Goal: Transaction & Acquisition: Register for event/course

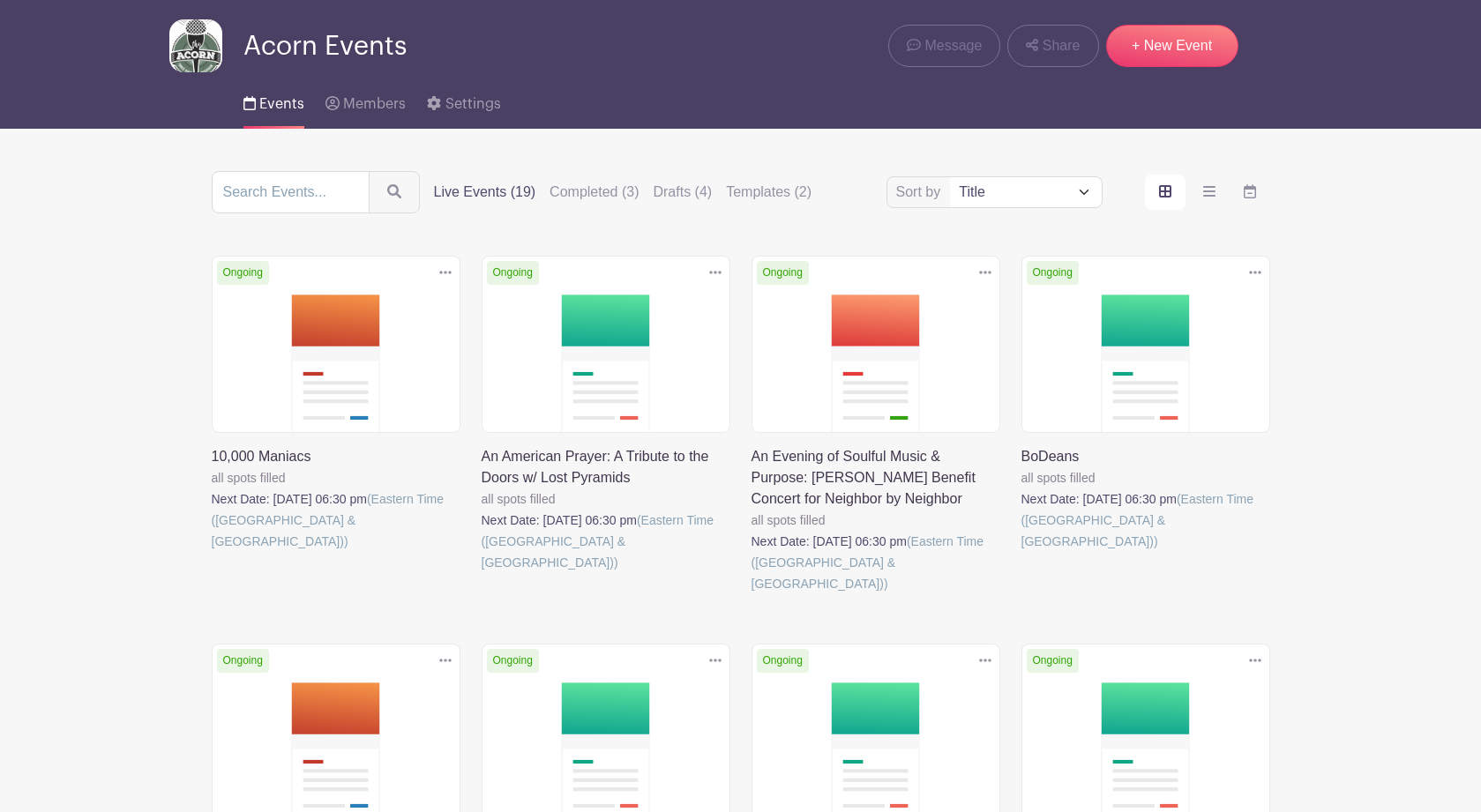
scroll to position [50, 0]
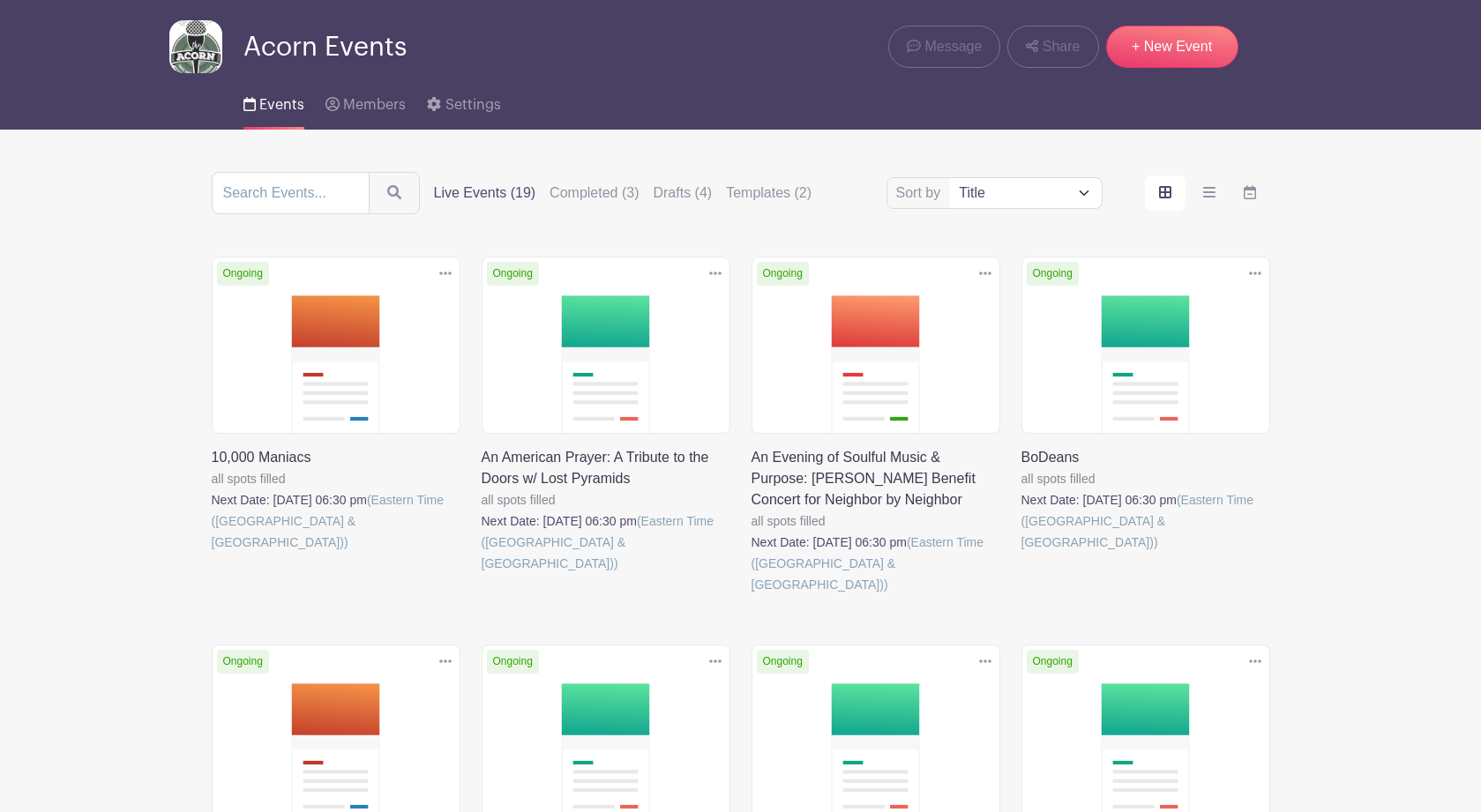
click at [751, 596] on link at bounding box center [751, 596] width 0 height 0
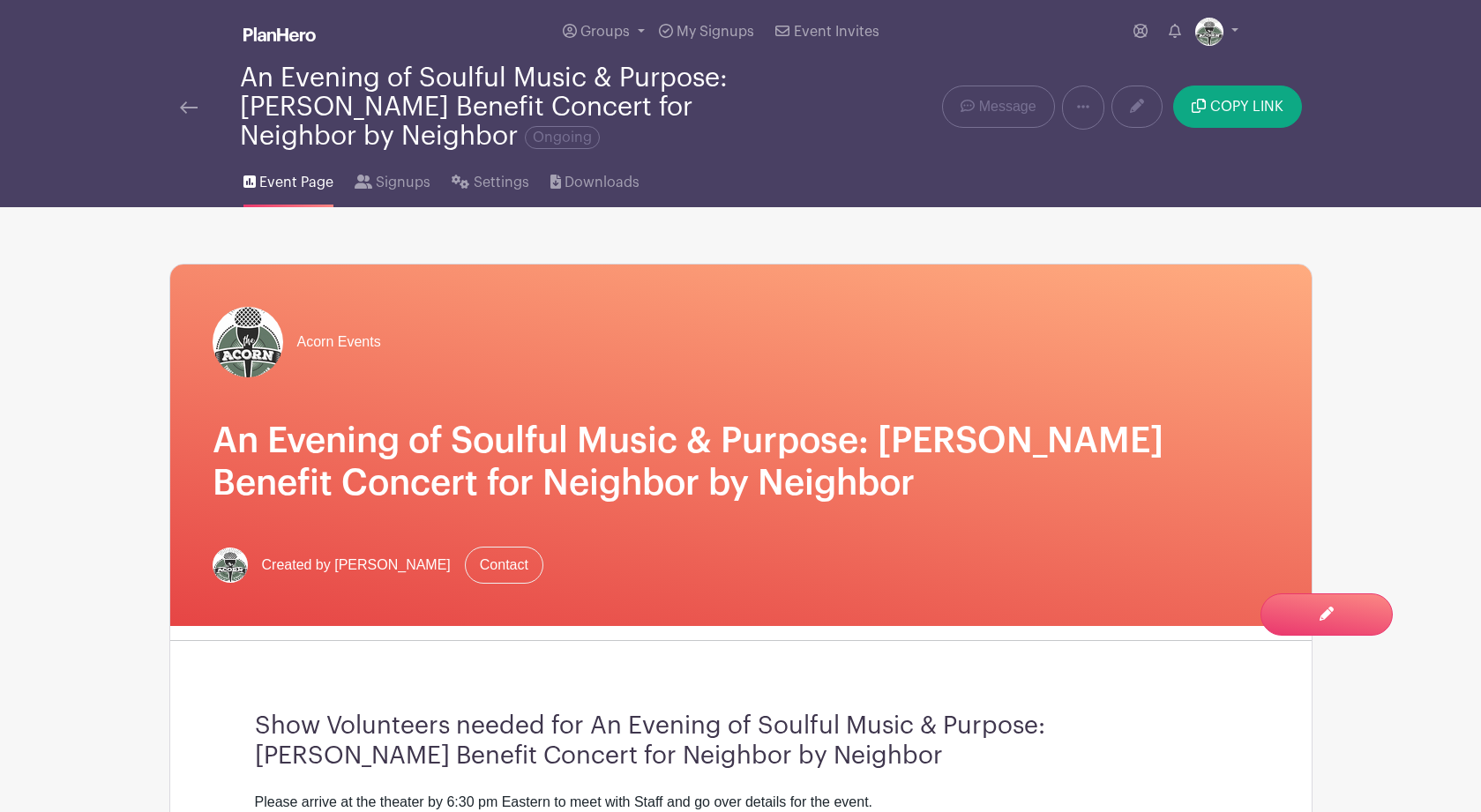
click at [181, 104] on link at bounding box center [189, 108] width 18 height 22
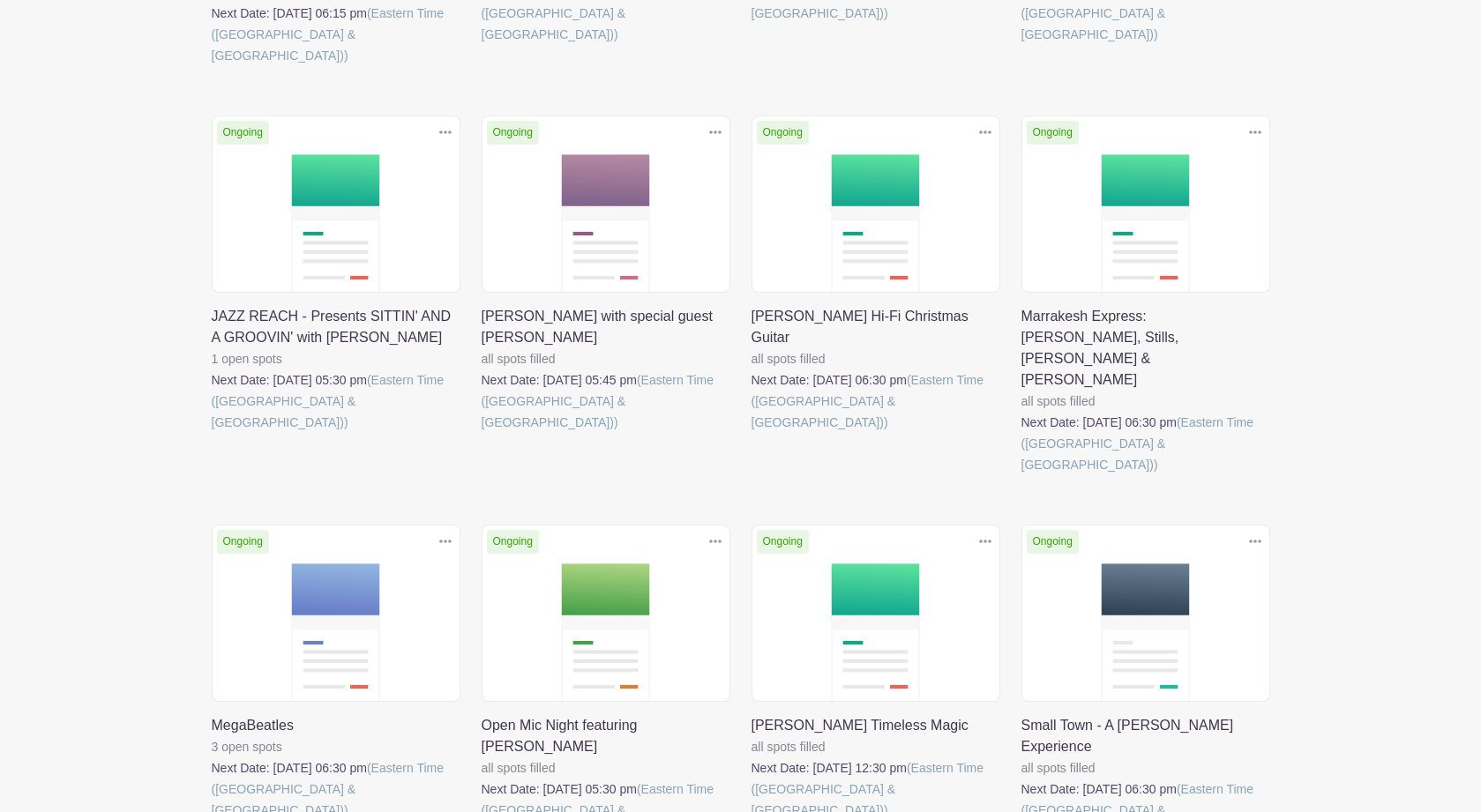
scroll to position [975, 0]
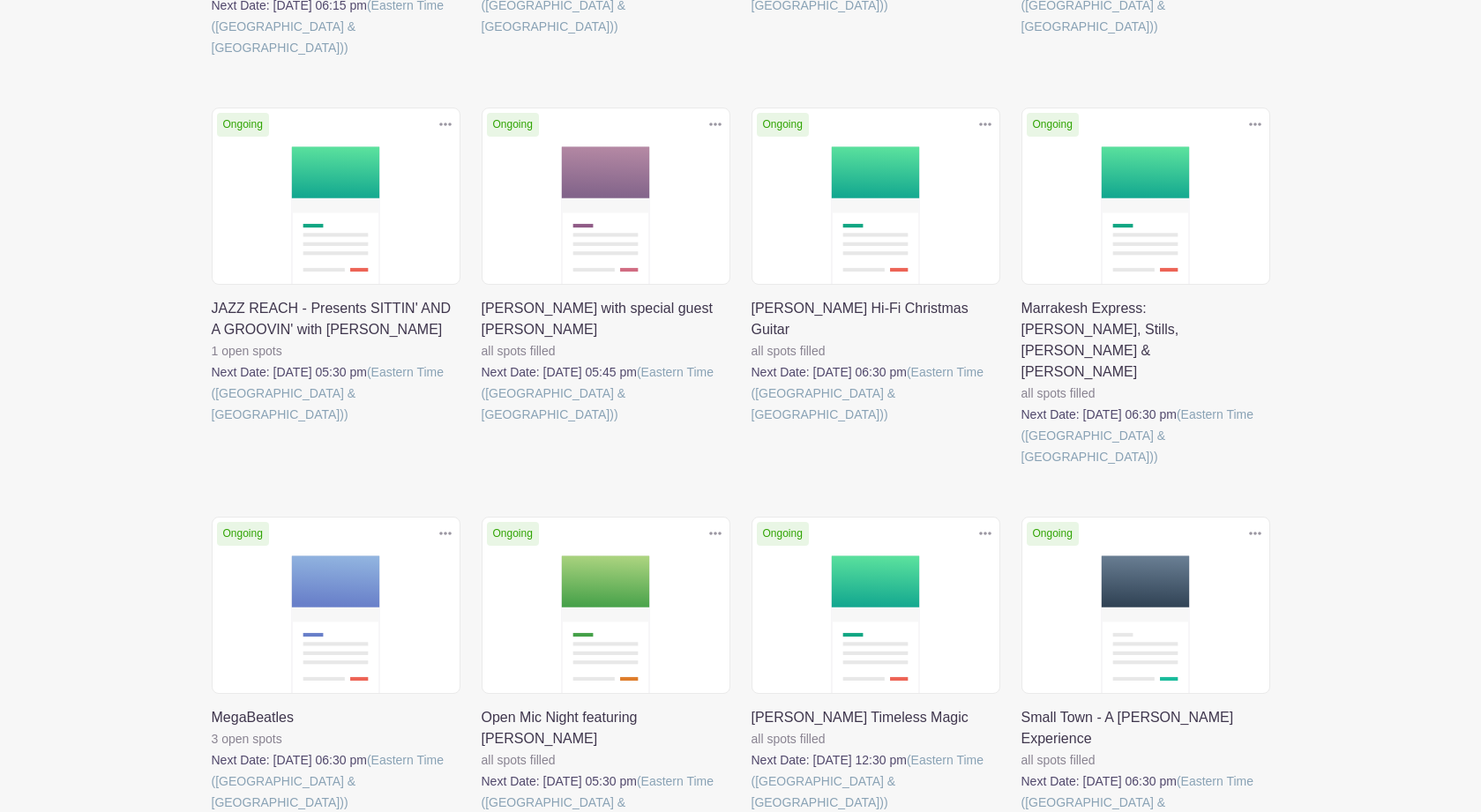
click at [212, 811] on link at bounding box center [212, 813] width 0 height 0
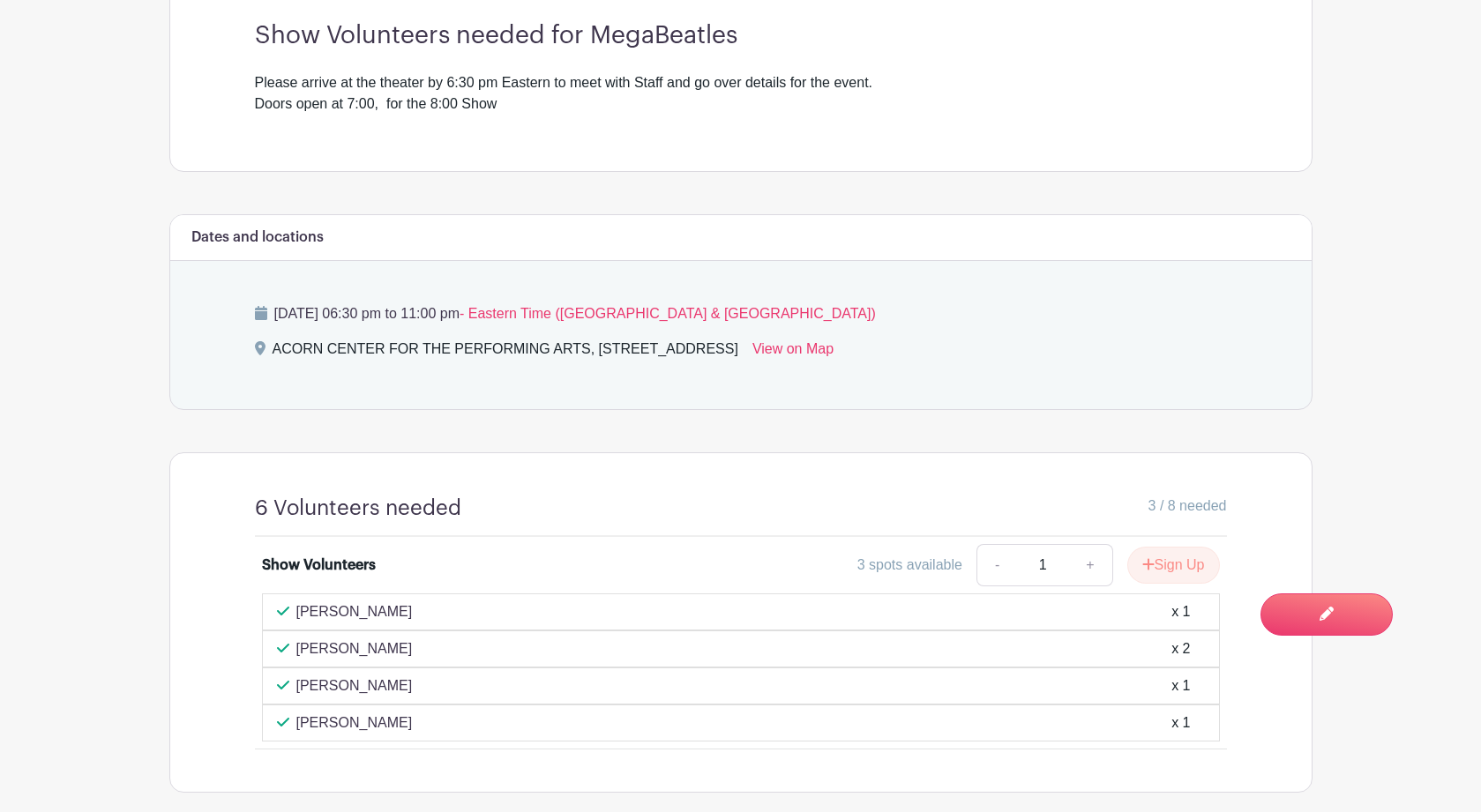
scroll to position [699, 0]
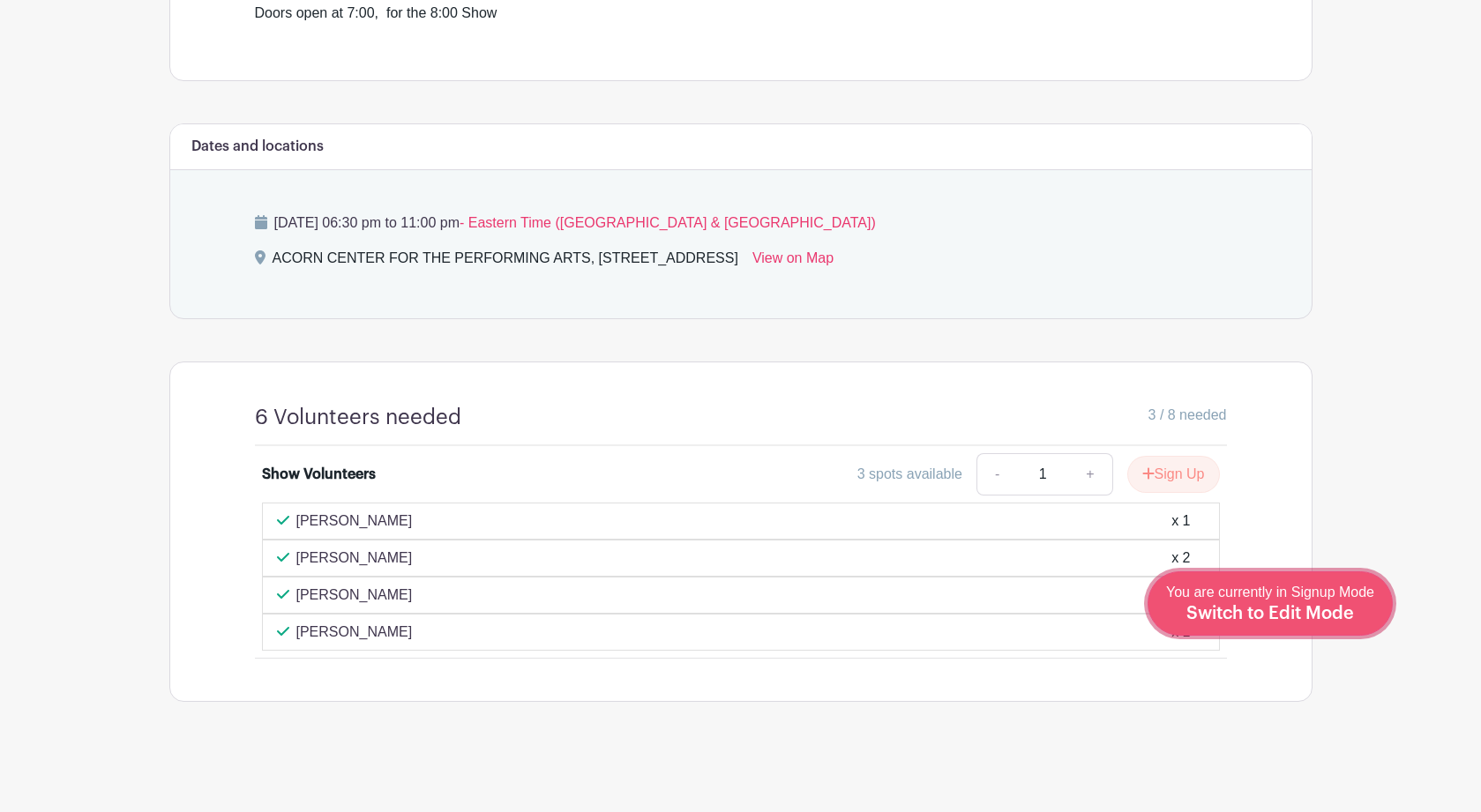
click at [1320, 611] on span "Switch to Edit Mode" at bounding box center [1271, 614] width 168 height 18
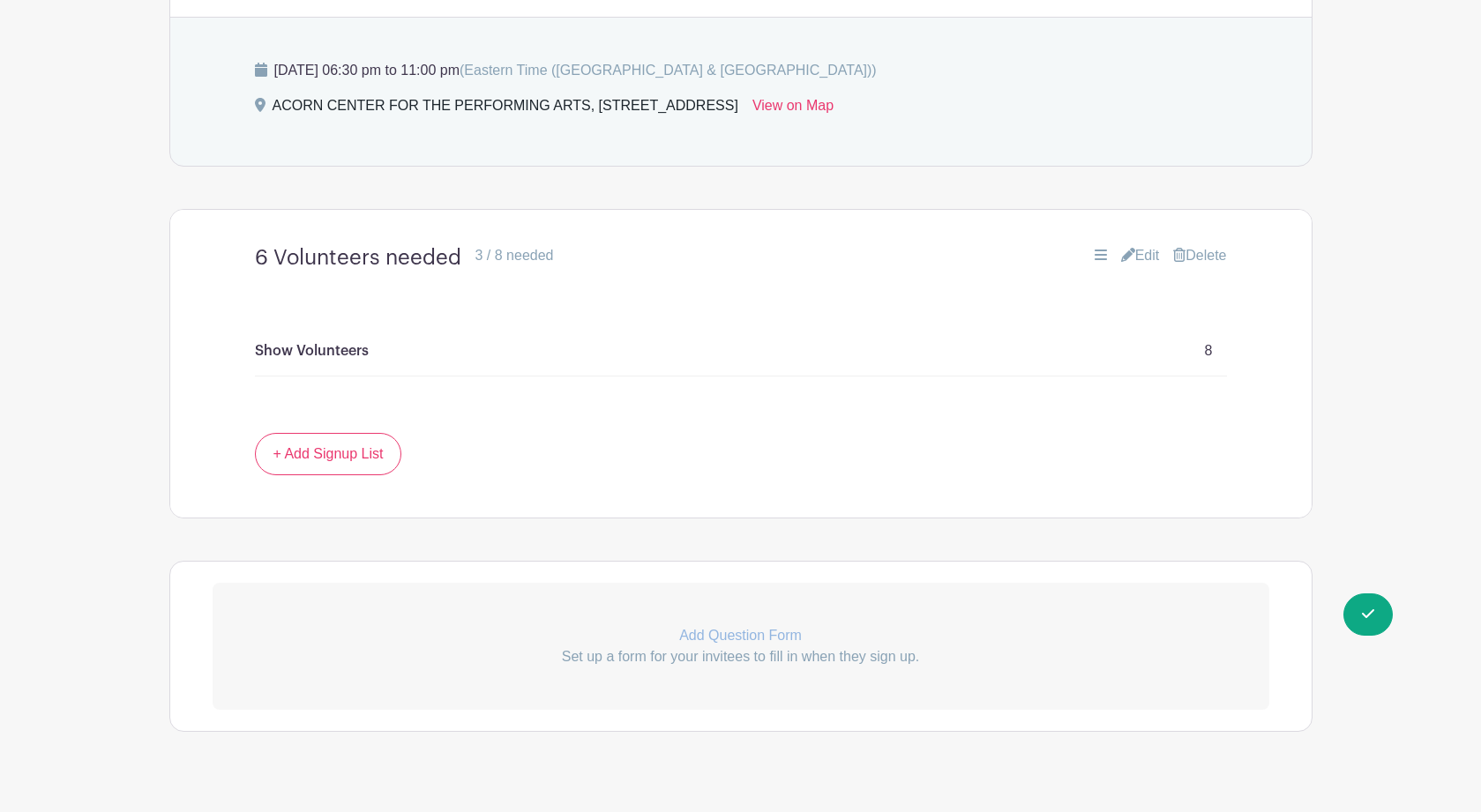
scroll to position [927, 0]
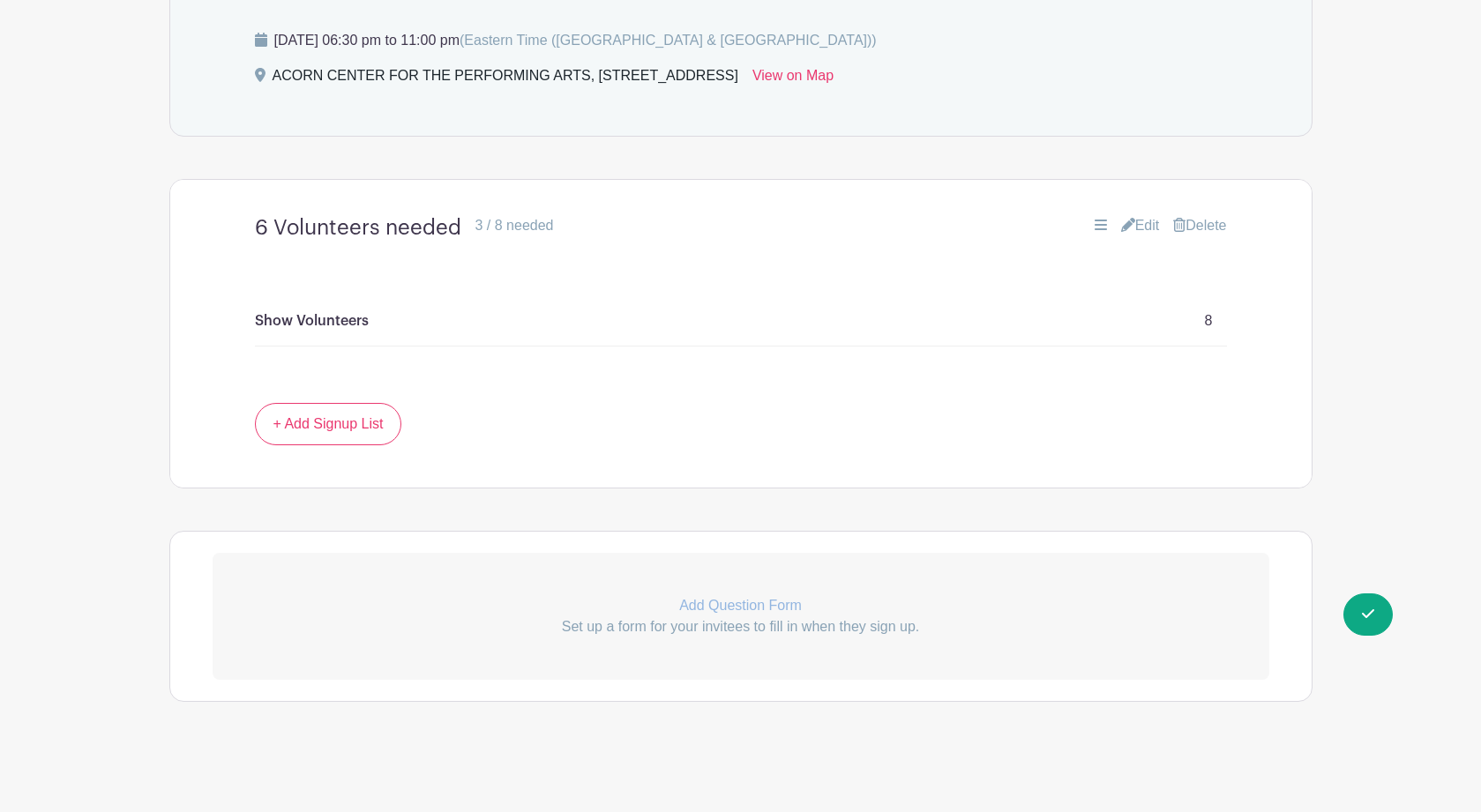
click at [1142, 231] on link "Edit" at bounding box center [1140, 226] width 39 height 22
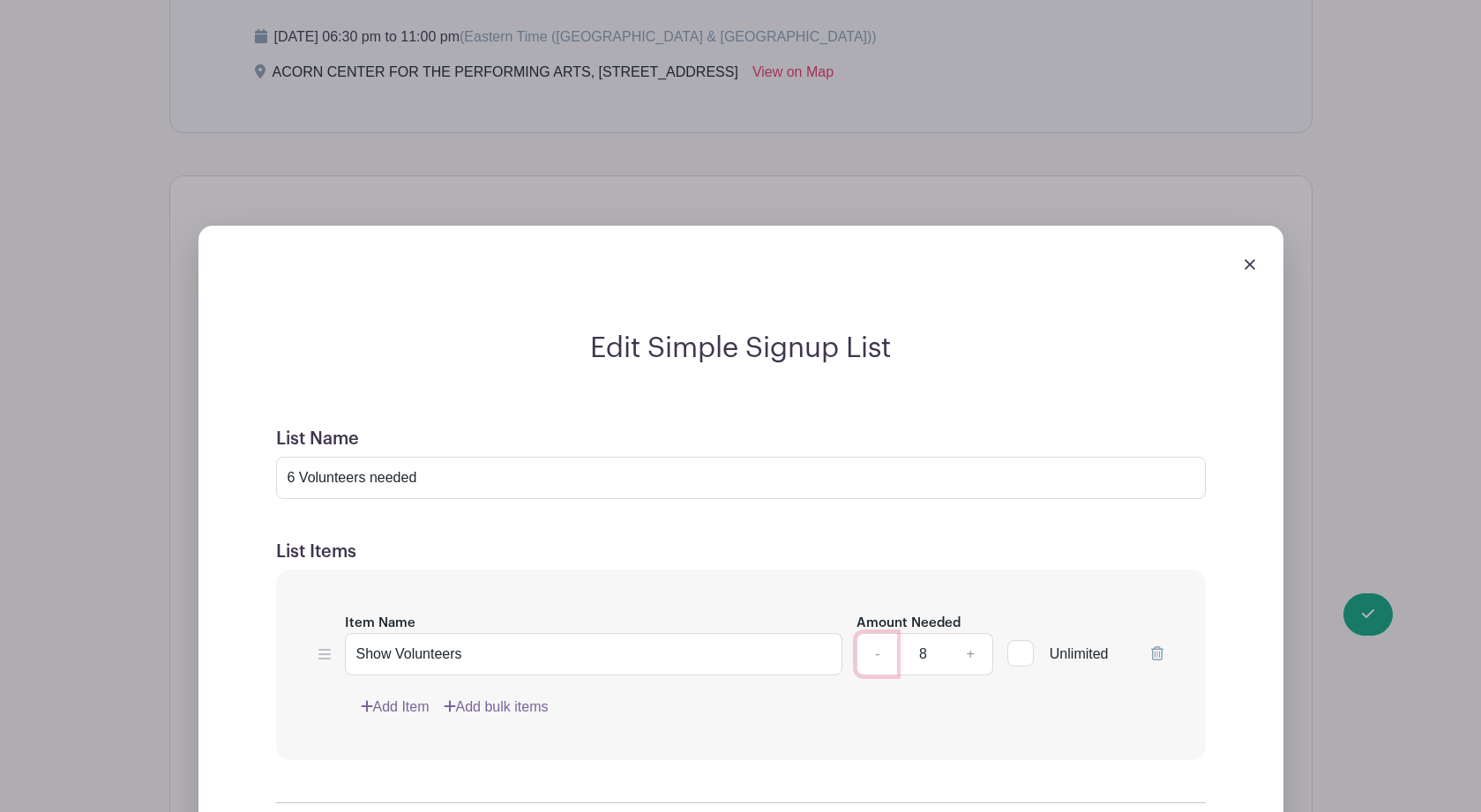
click at [877, 660] on link "-" at bounding box center [876, 654] width 40 height 42
type input "6"
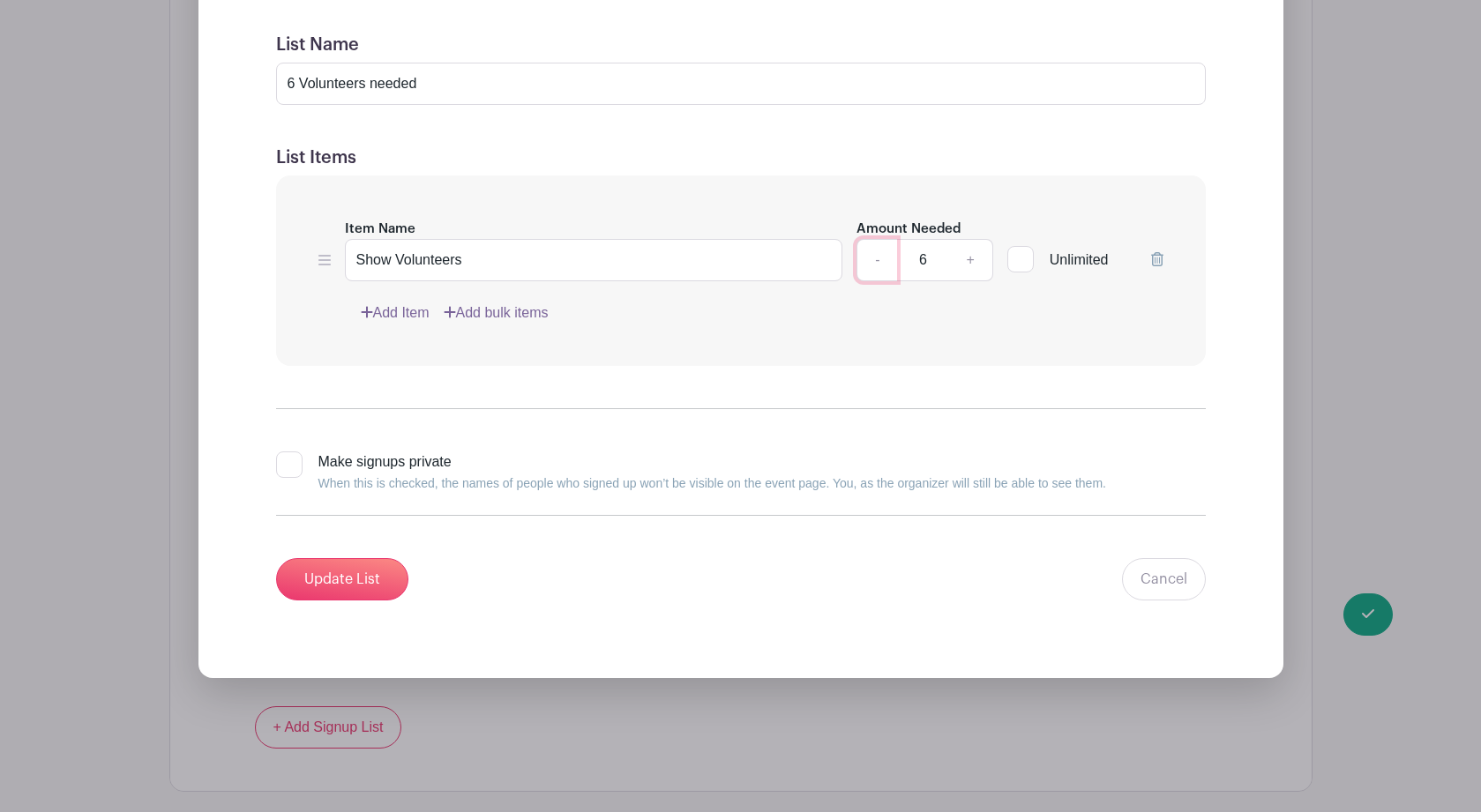
scroll to position [1378, 0]
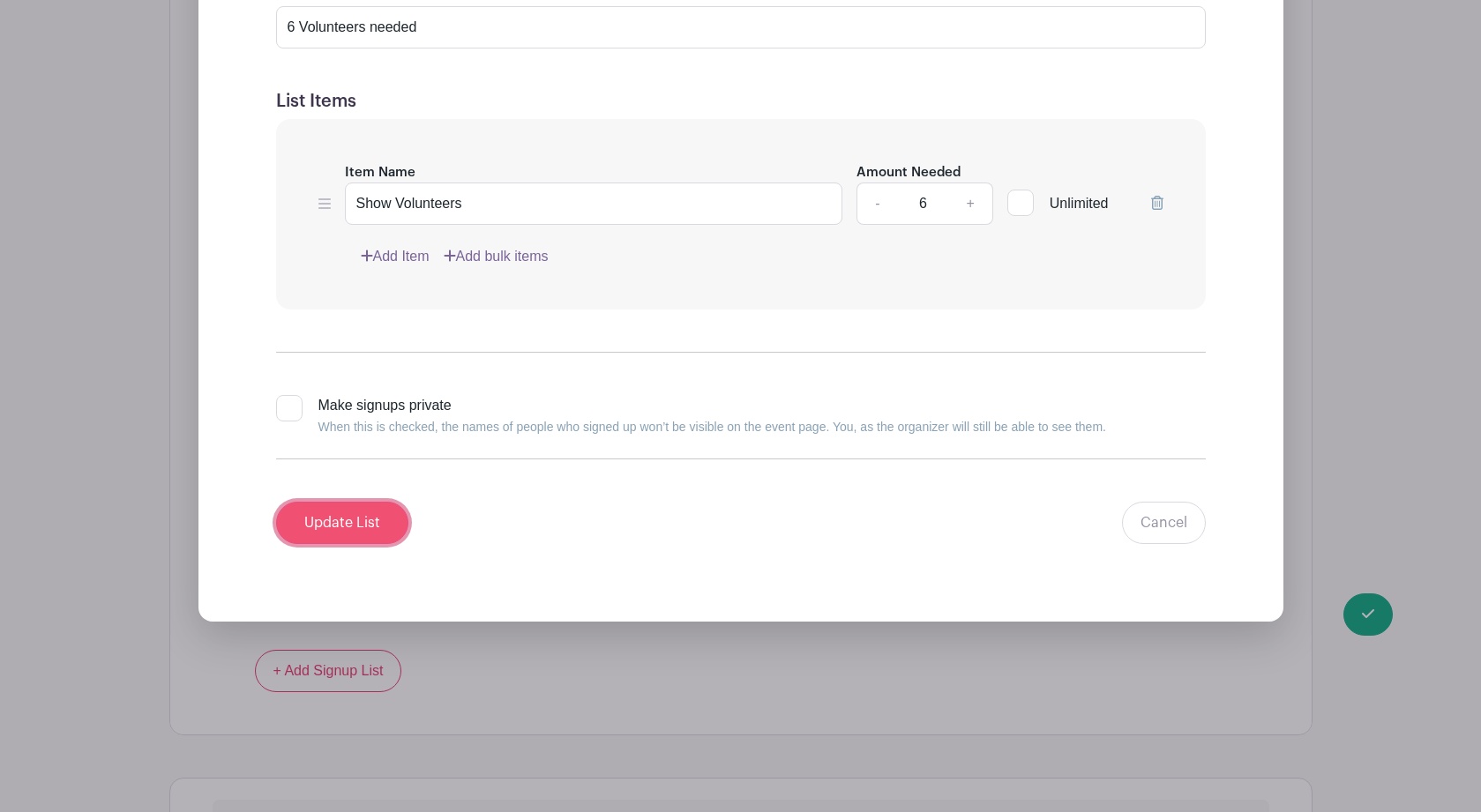
click at [341, 526] on input "Update List" at bounding box center [341, 523] width 132 height 42
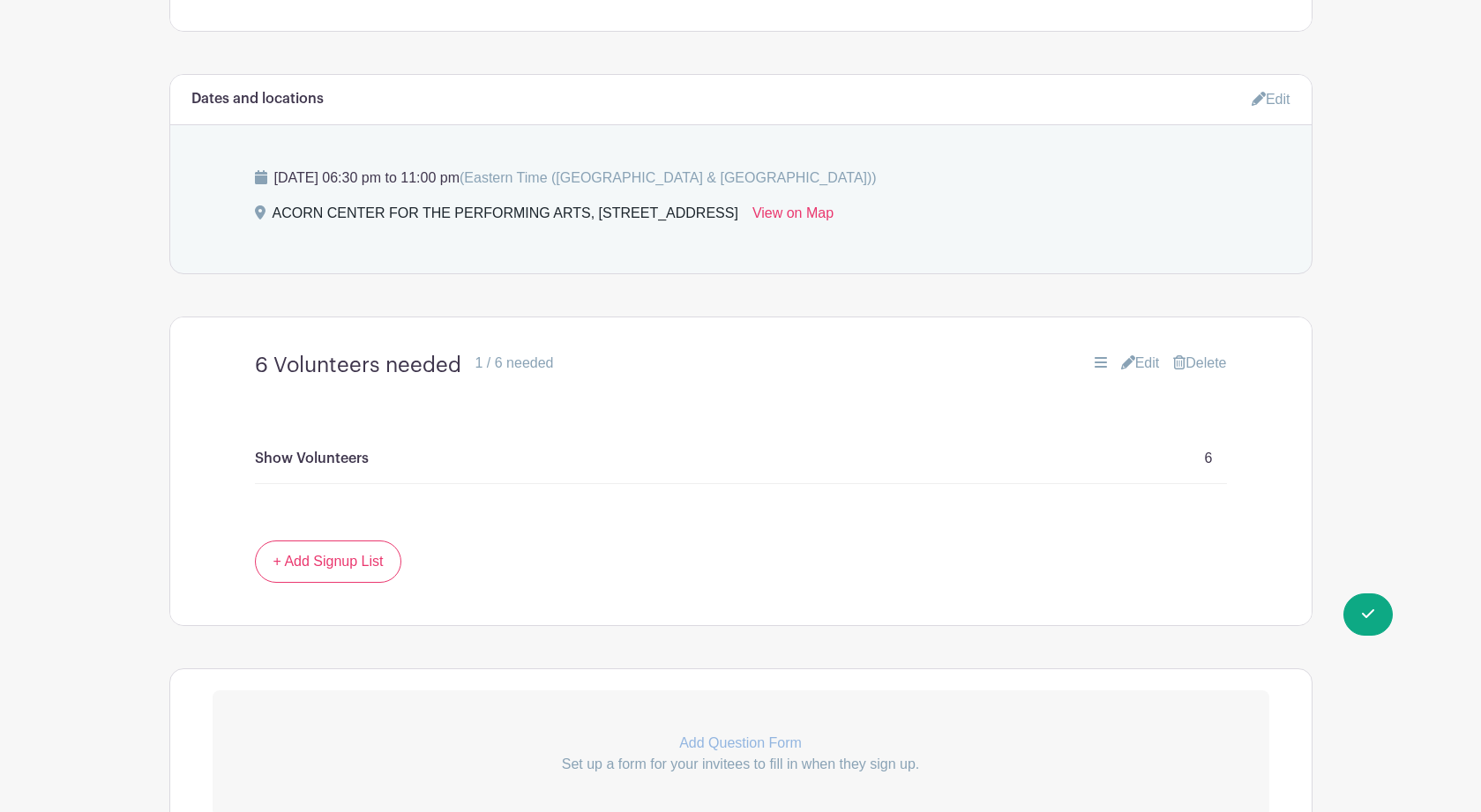
scroll to position [781, 0]
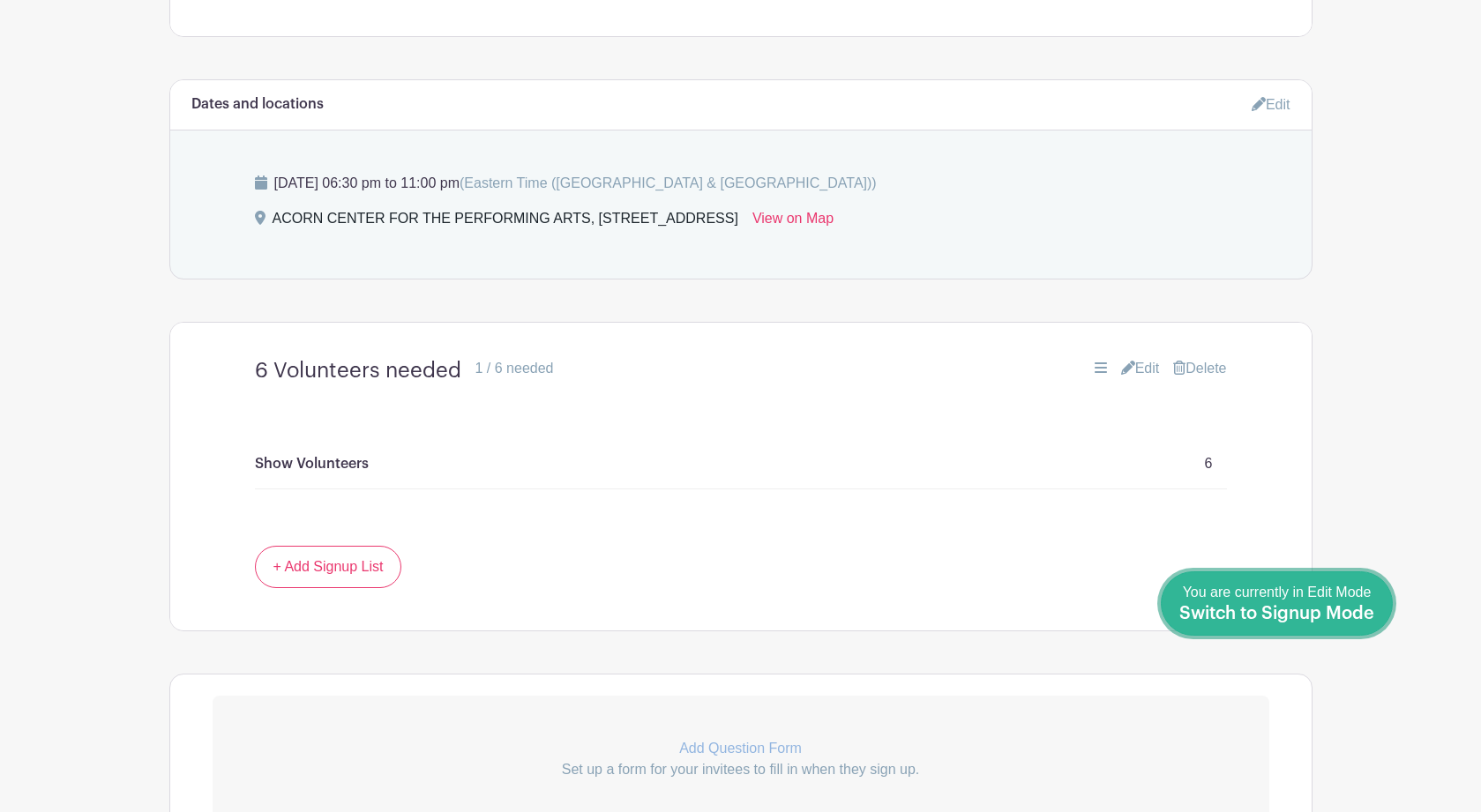
click at [1331, 606] on span "Switch to Signup Mode" at bounding box center [1277, 614] width 195 height 18
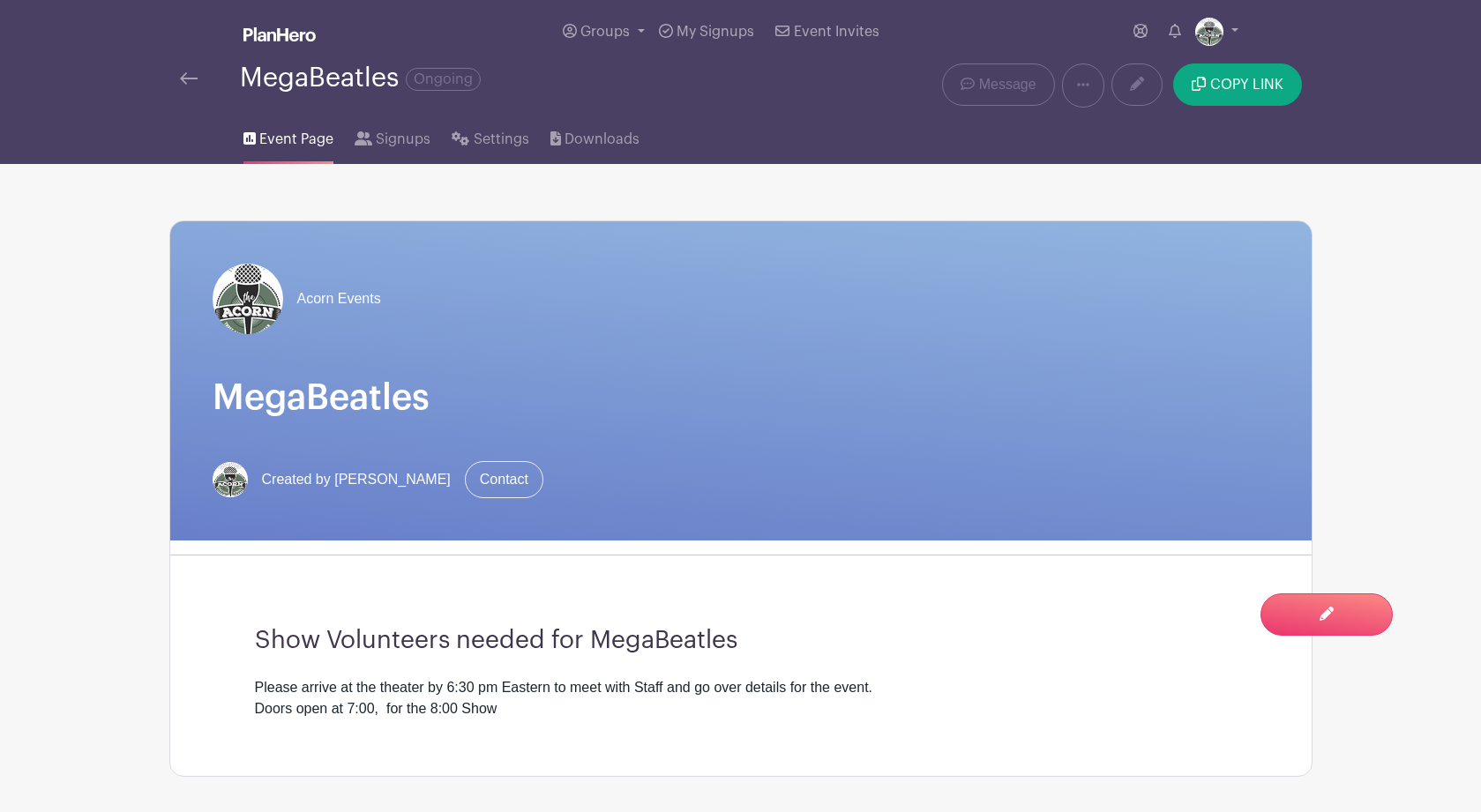
click at [185, 82] on img at bounding box center [189, 79] width 18 height 13
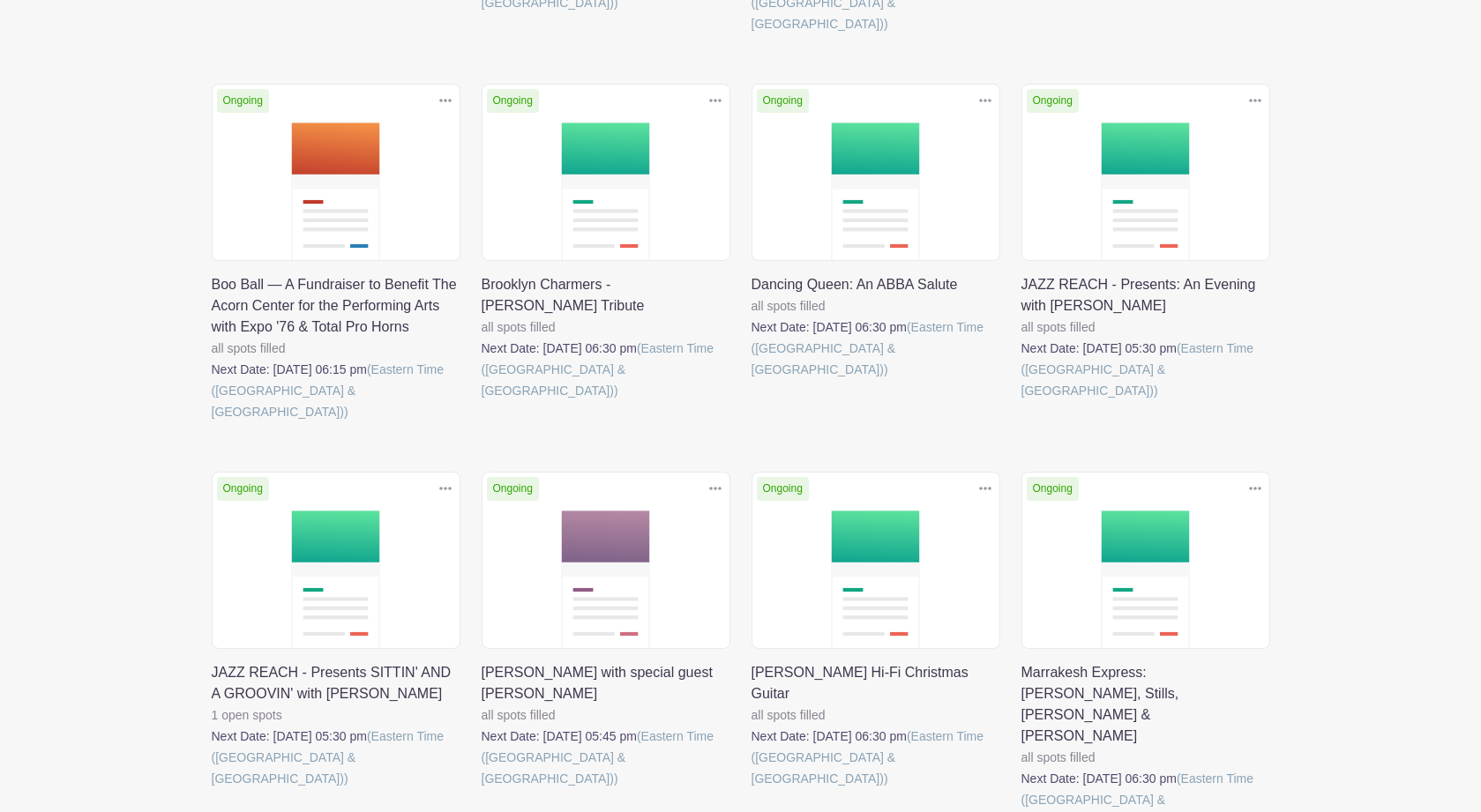
scroll to position [616, 0]
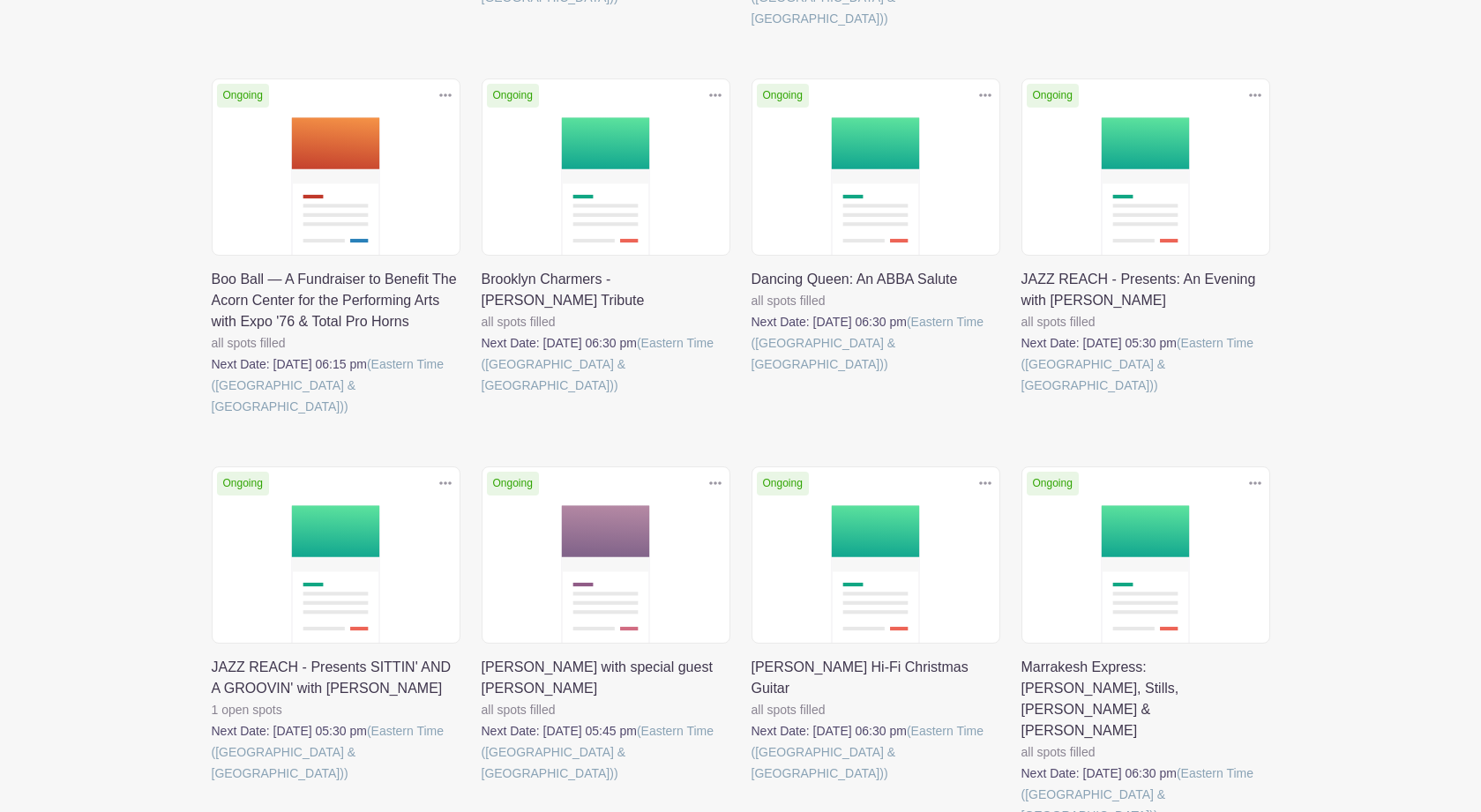
click at [212, 784] on link at bounding box center [212, 784] width 0 height 0
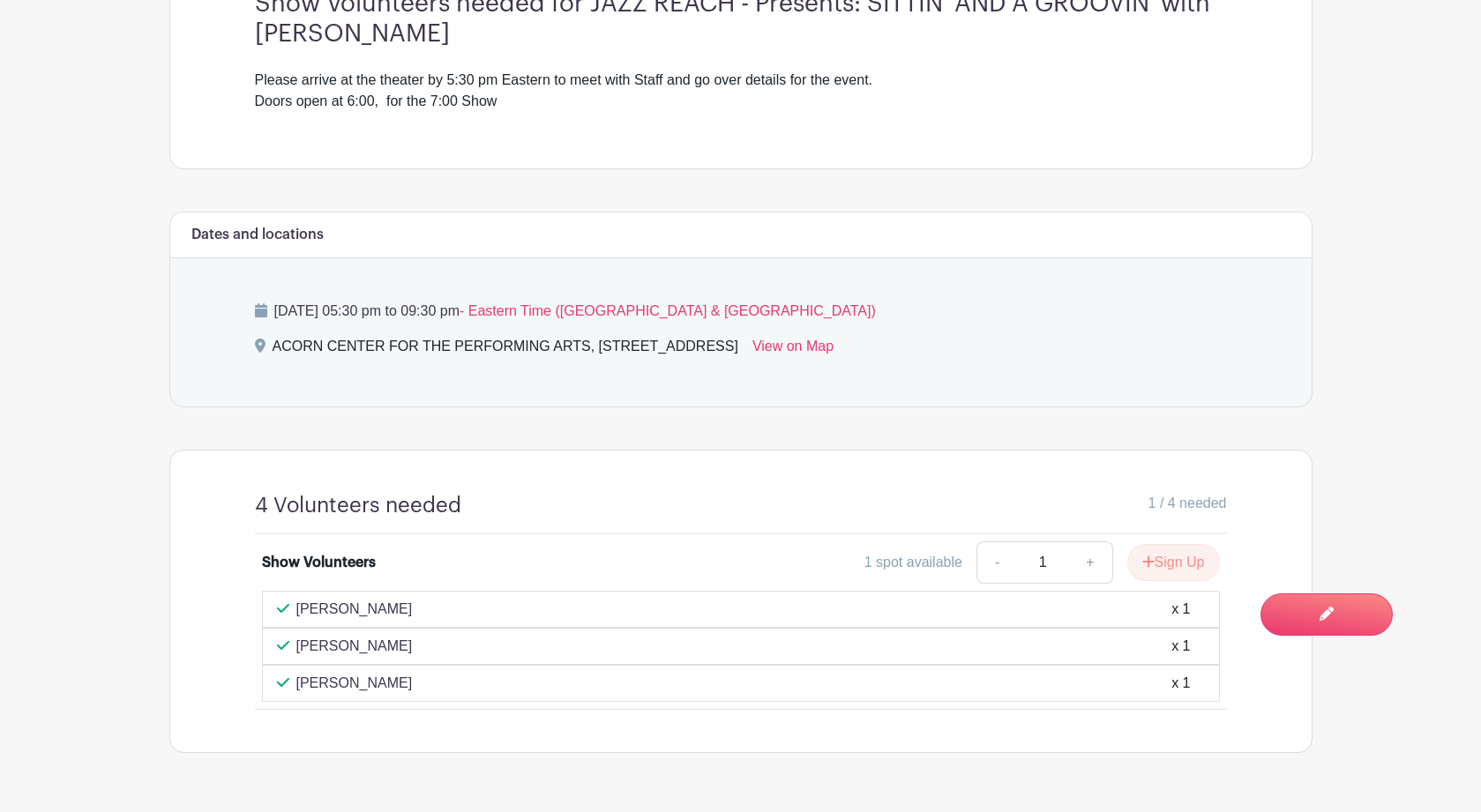
scroll to position [748, 0]
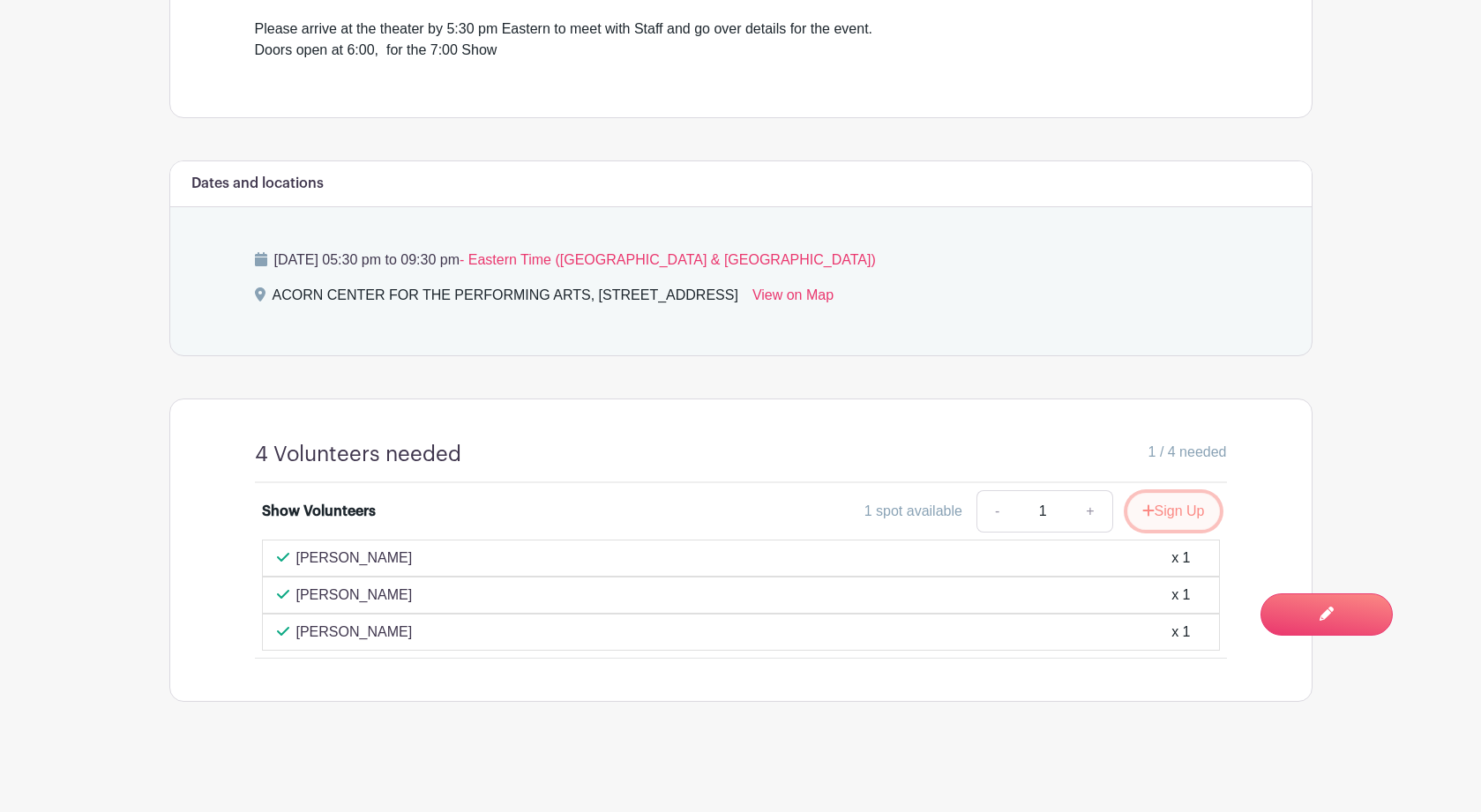
click at [1178, 508] on button "Sign Up" at bounding box center [1174, 511] width 93 height 37
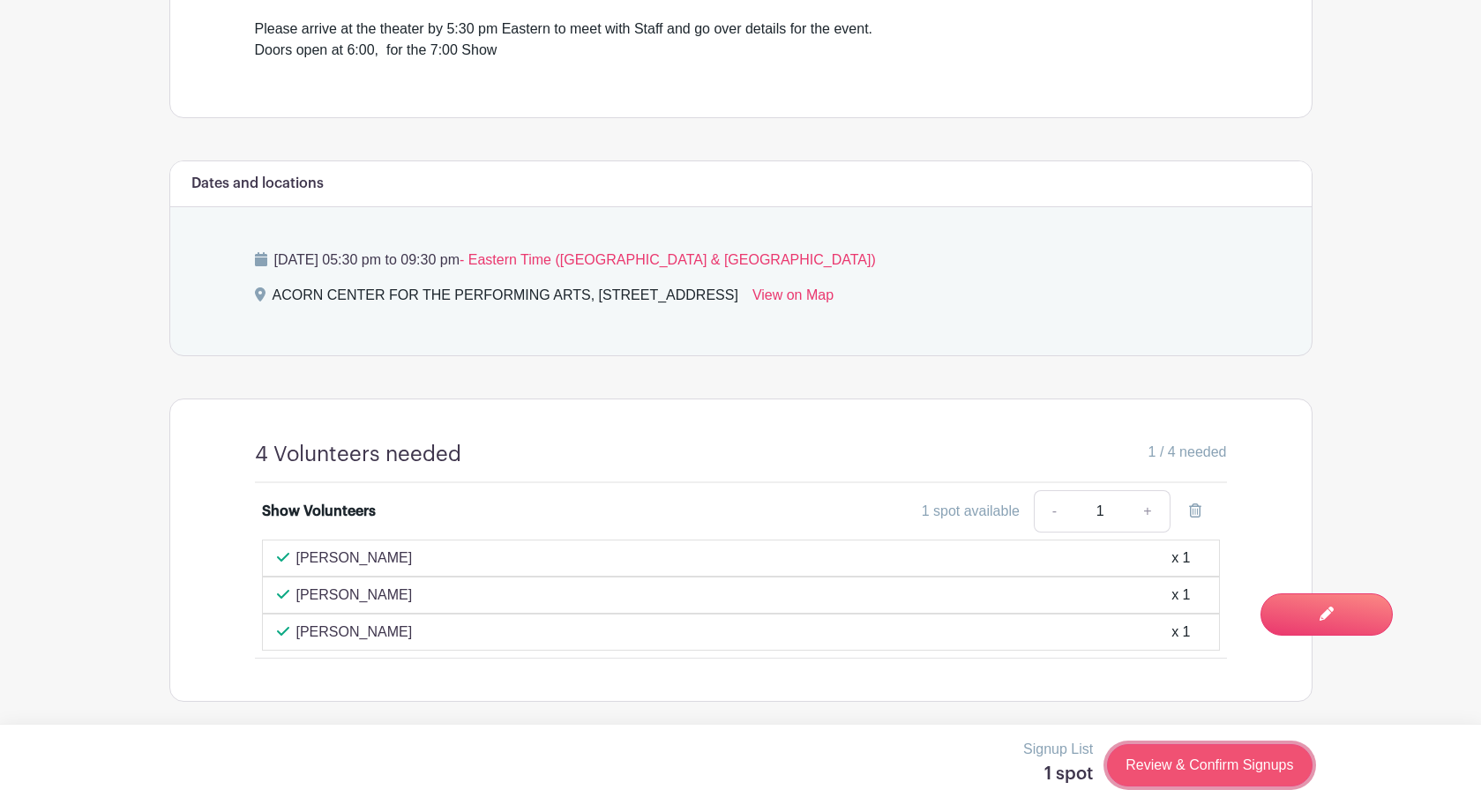
click at [1206, 763] on link "Review & Confirm Signups" at bounding box center [1210, 765] width 205 height 42
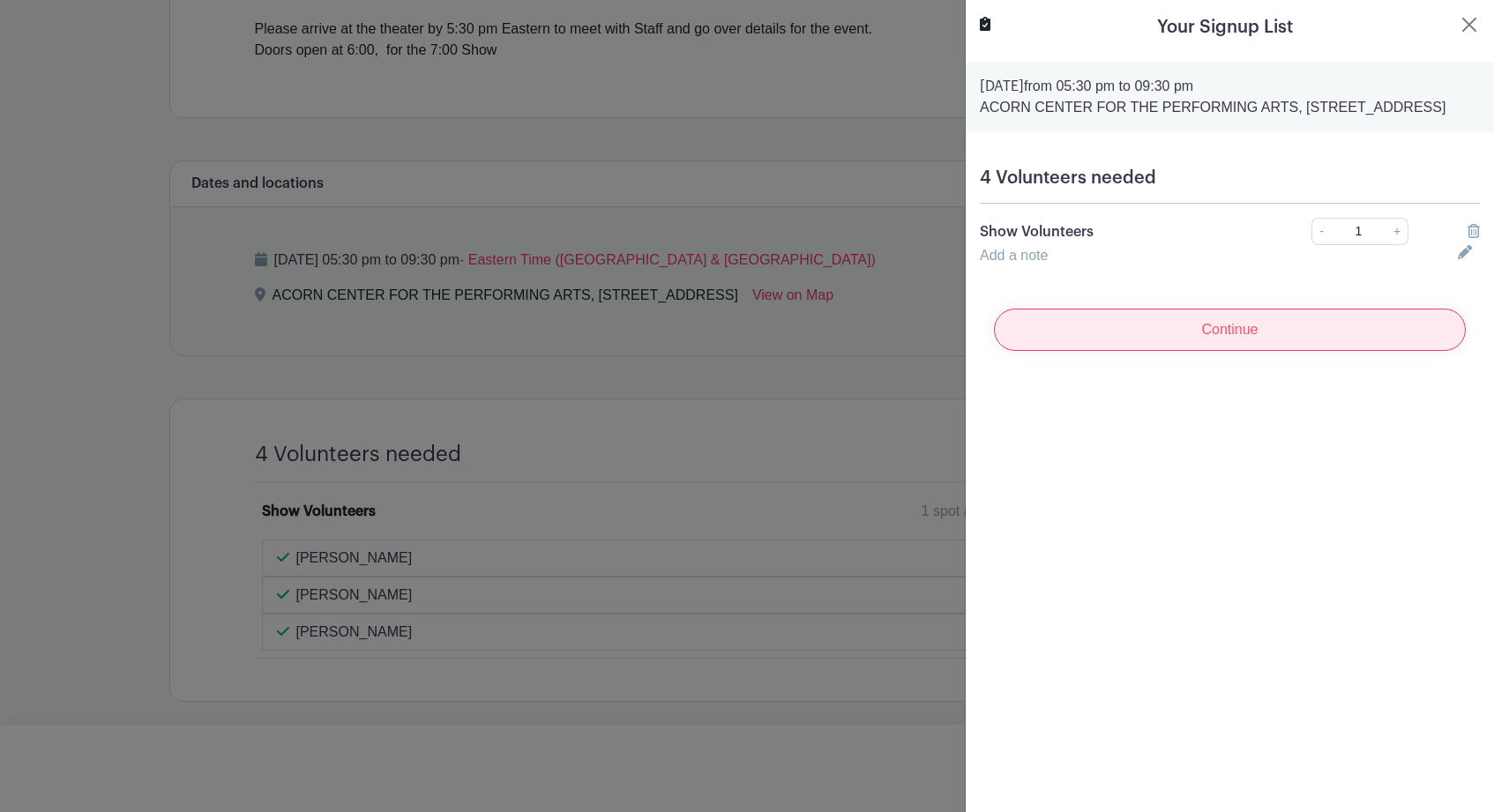
click at [1264, 351] on input "Continue" at bounding box center [1229, 330] width 472 height 42
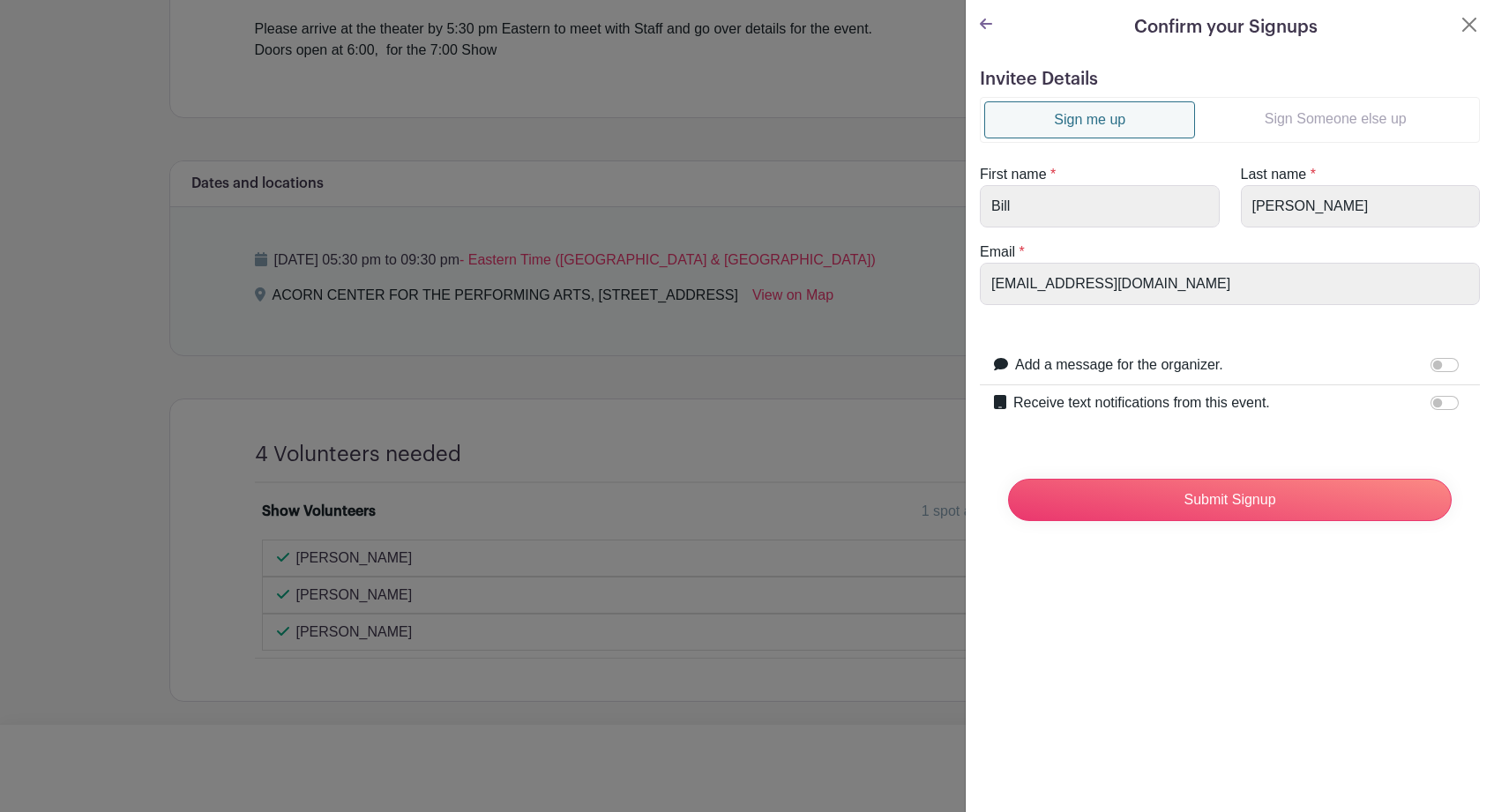
click at [1298, 116] on link "Sign Someone else up" at bounding box center [1335, 119] width 280 height 35
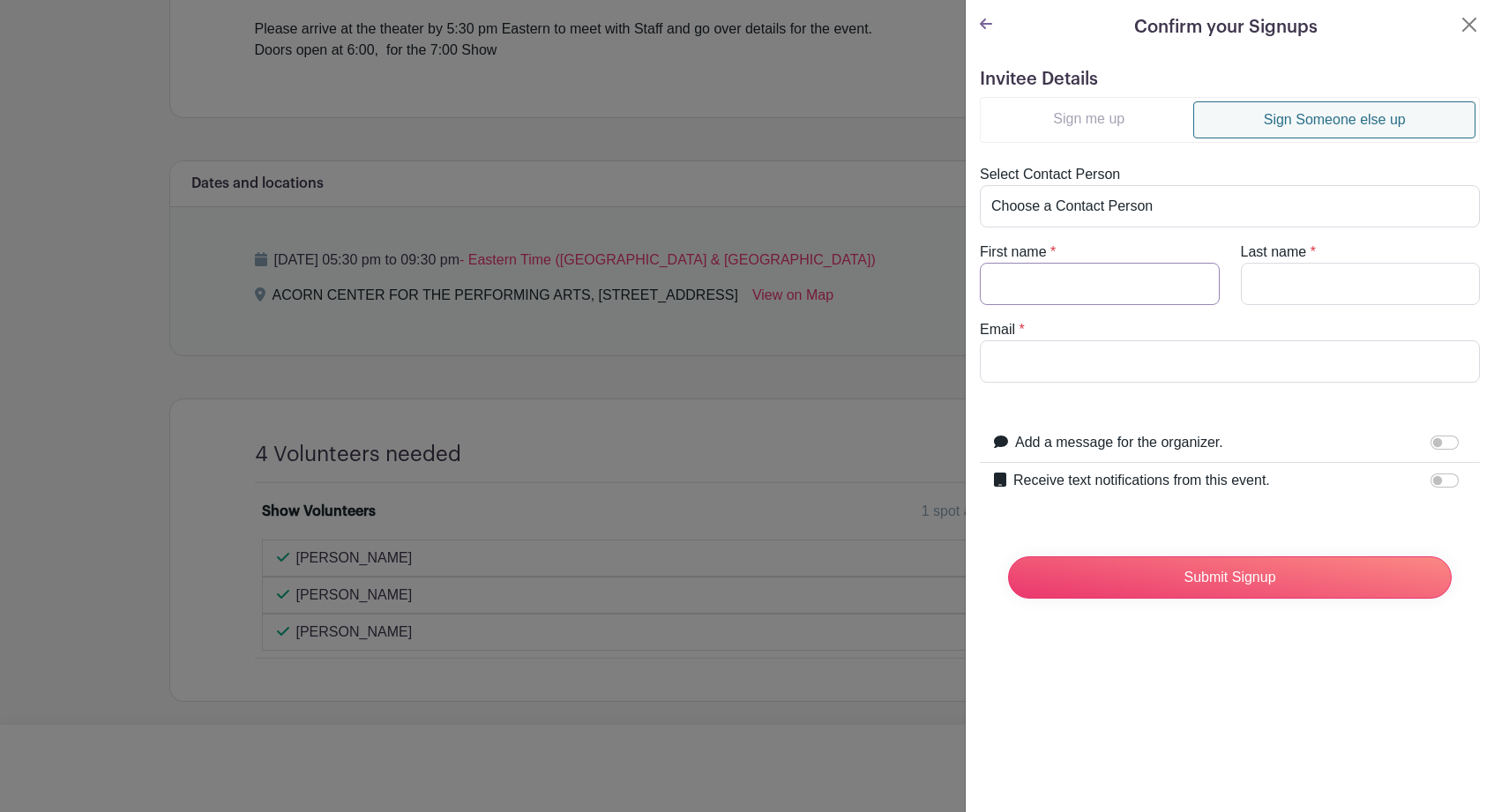
click at [1101, 281] on input "First name" at bounding box center [1100, 284] width 240 height 42
type input "Rasa"
click at [1270, 278] on input "Last name" at bounding box center [1360, 284] width 240 height 42
type input "Lakas"
click at [1317, 363] on input "Email" at bounding box center [1230, 361] width 500 height 42
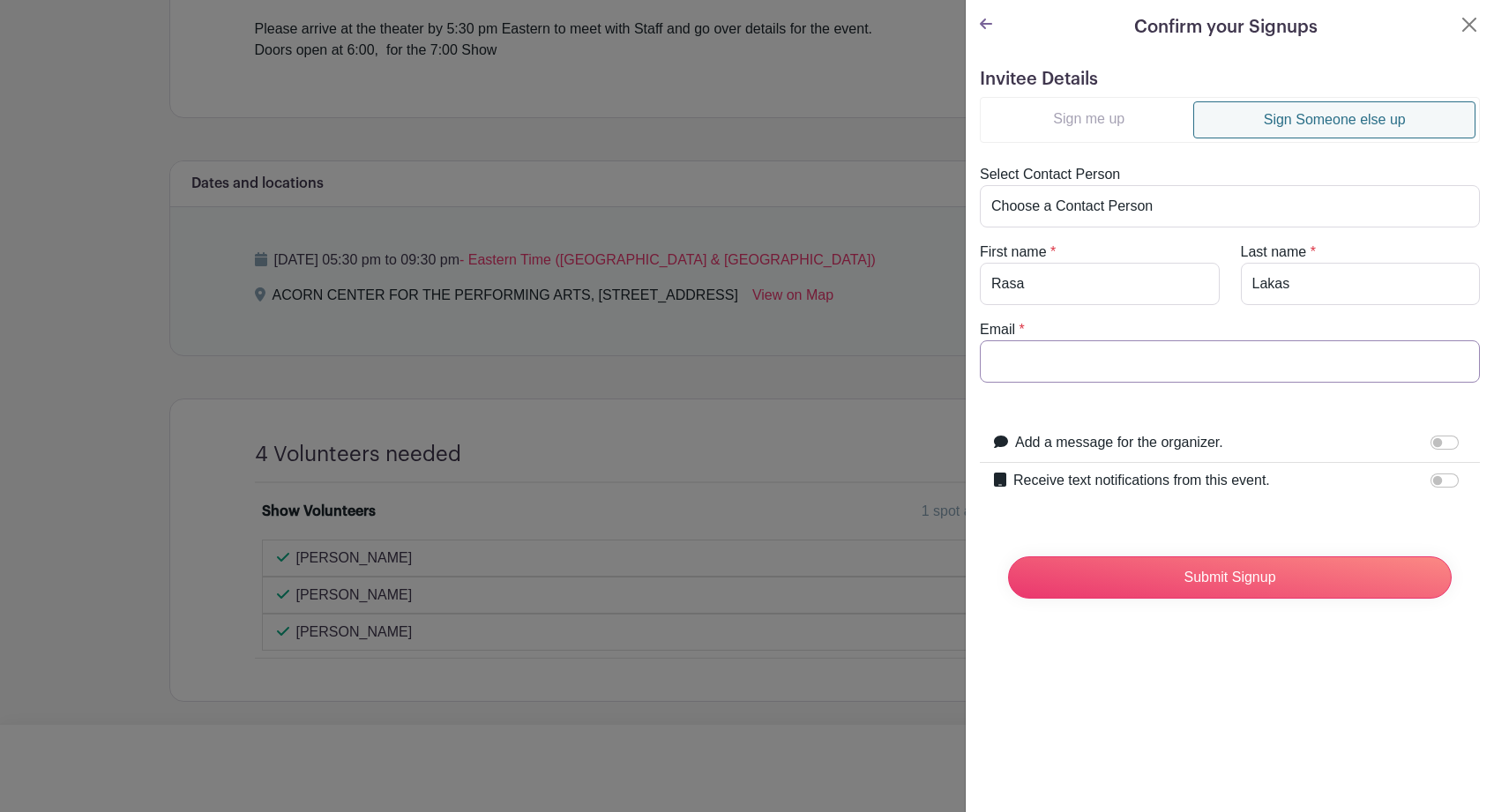
paste input "[EMAIL_ADDRESS][DOMAIN_NAME]"
type input "[EMAIL_ADDRESS][DOMAIN_NAME]"
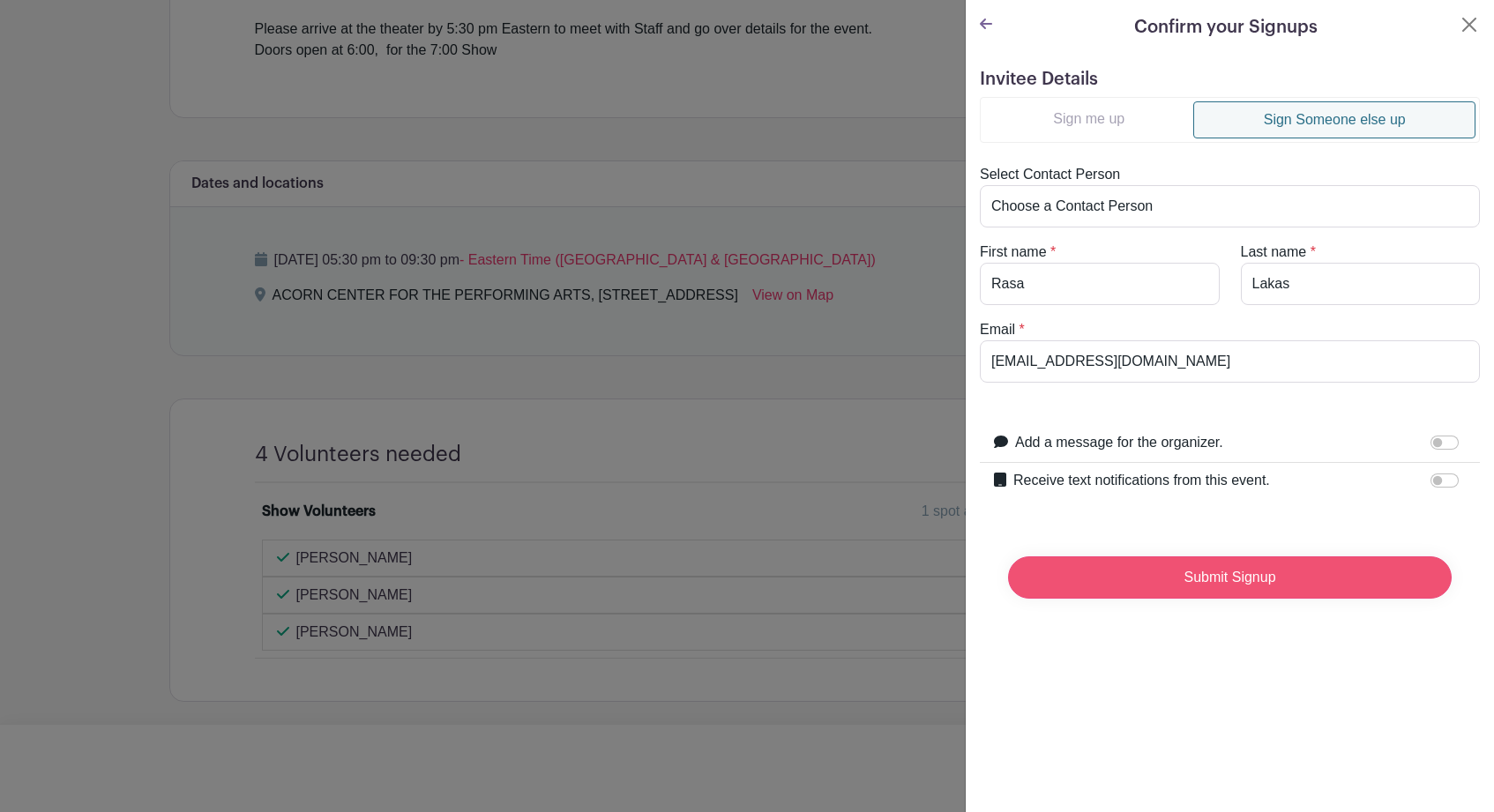
click at [1230, 575] on input "Submit Signup" at bounding box center [1230, 578] width 444 height 42
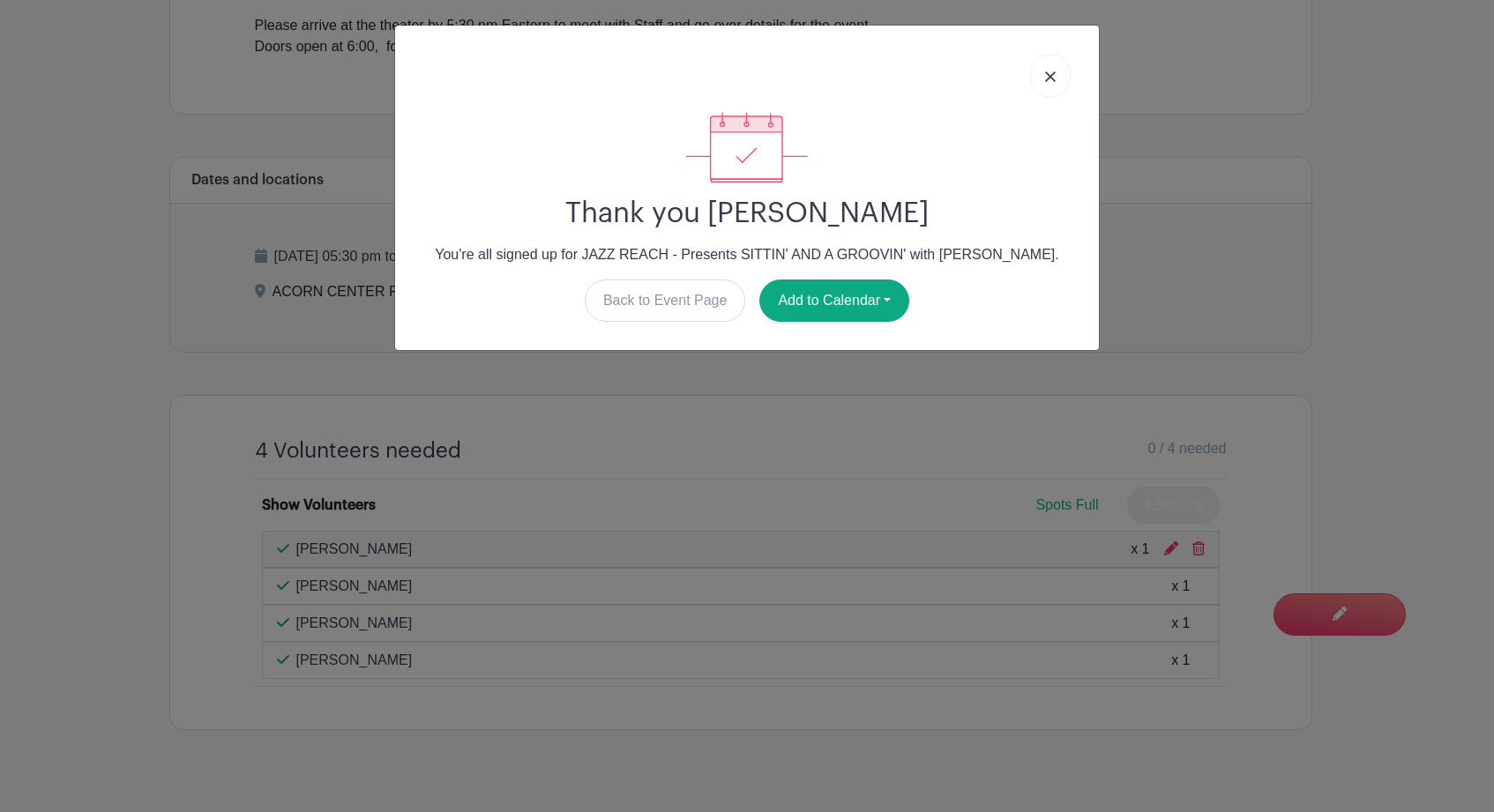
click at [1053, 70] on link at bounding box center [1050, 75] width 40 height 44
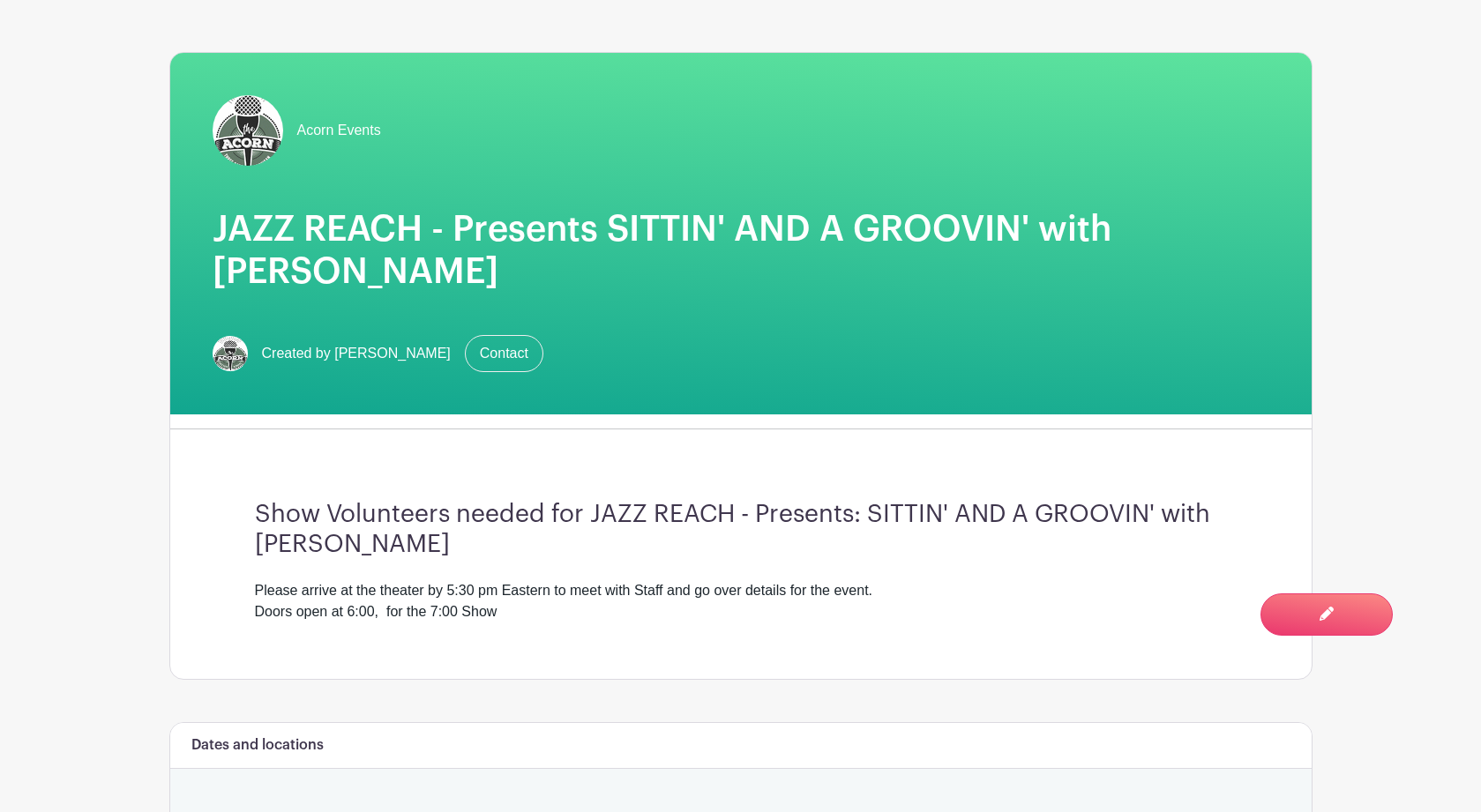
scroll to position [0, 0]
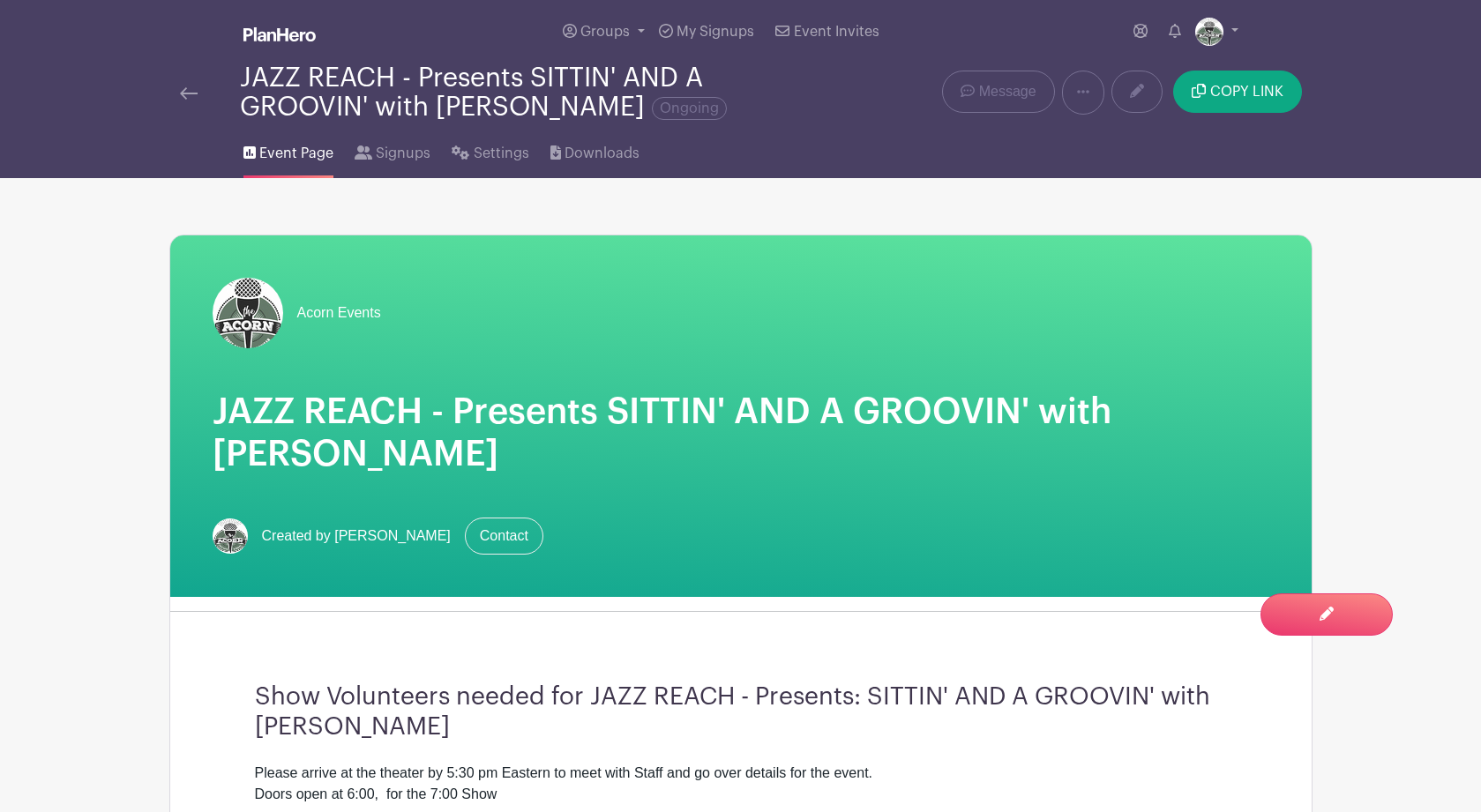
click at [182, 88] on link at bounding box center [189, 93] width 18 height 22
